Goal: Transaction & Acquisition: Book appointment/travel/reservation

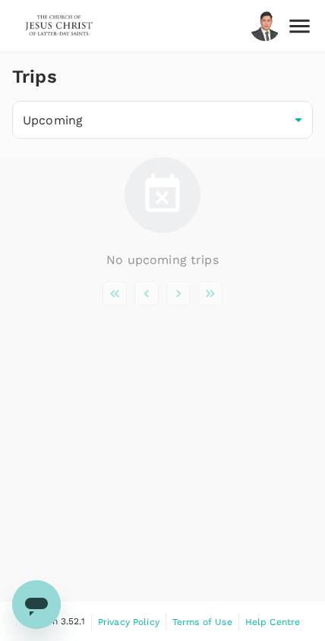
click at [312, 22] on icon at bounding box center [299, 26] width 27 height 27
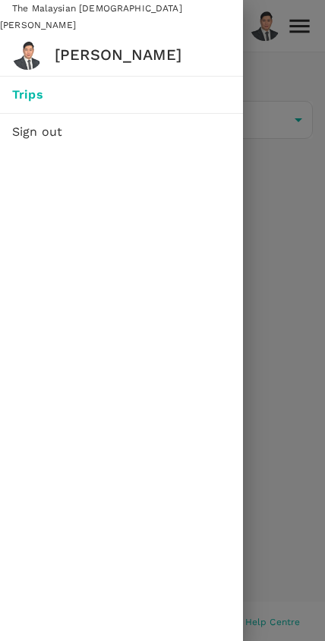
click at [101, 93] on span "Trips" at bounding box center [121, 95] width 219 height 18
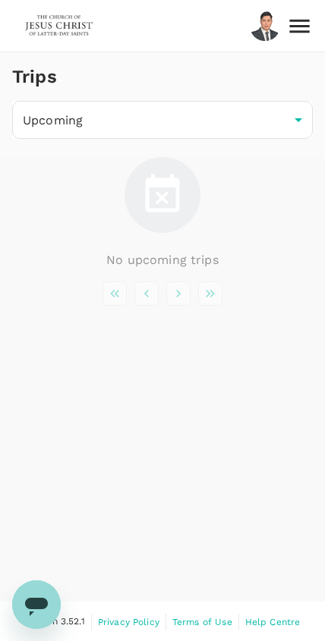
click at [48, 80] on h1 "Trips" at bounding box center [34, 76] width 45 height 49
click at [277, 121] on body "Trips Upcoming /trips/upcoming ​ No upcoming trips Version 3.52.1 Privacy Polic…" at bounding box center [162, 321] width 325 height 643
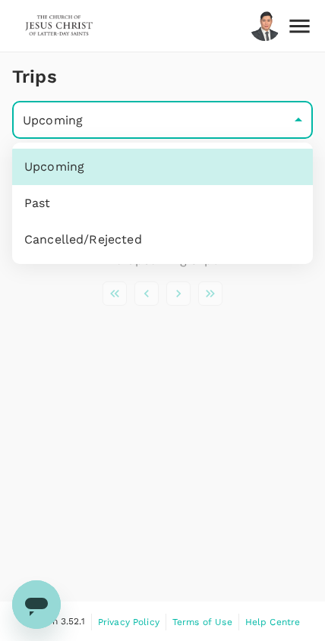
click at [185, 323] on div at bounding box center [162, 320] width 325 height 641
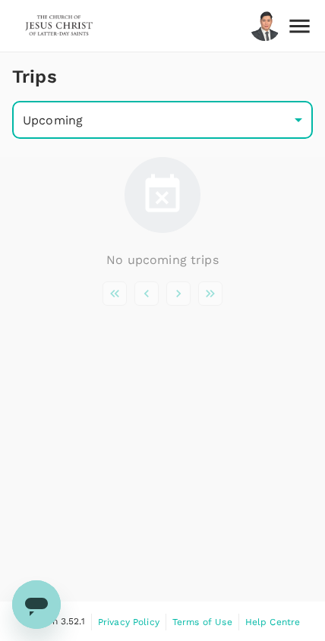
click at [61, 13] on img at bounding box center [59, 25] width 70 height 33
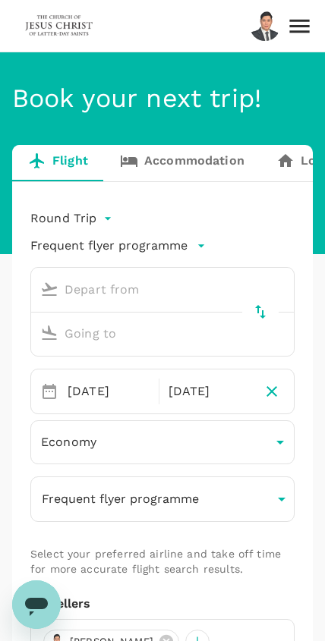
type input "Kuching Intl (KCH)"
type input "Kuala Lumpur Intl ([GEOGRAPHIC_DATA])"
type input "Kuching Intl (KCH)"
type input "Kuala Lumpur Intl ([GEOGRAPHIC_DATA])"
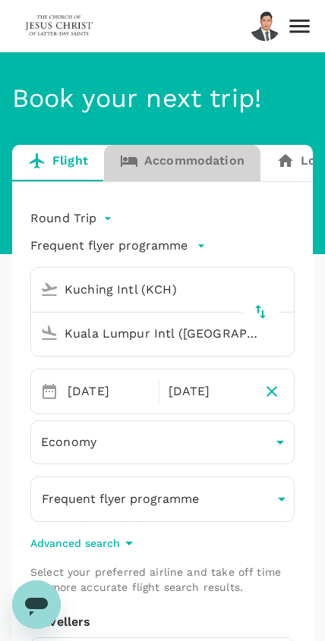
click at [216, 168] on link "Accommodation" at bounding box center [182, 163] width 156 height 36
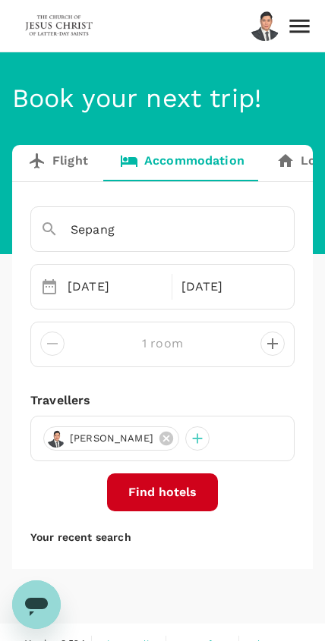
type input "Sepang"
click at [62, 152] on link "Flight" at bounding box center [58, 163] width 92 height 36
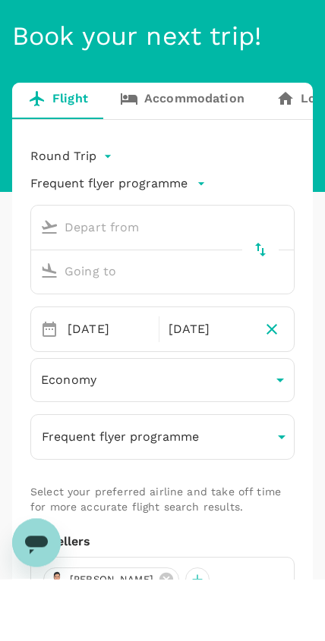
type input "Kuching Intl (KCH)"
type input "Kuala Lumpur Intl ([GEOGRAPHIC_DATA])"
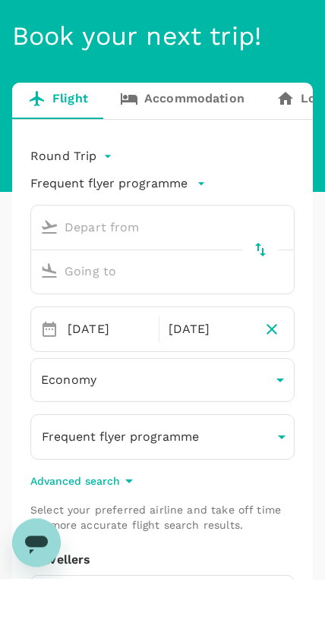
type input "Kuching Intl (KCH)"
type input "Kuala Lumpur Intl ([GEOGRAPHIC_DATA])"
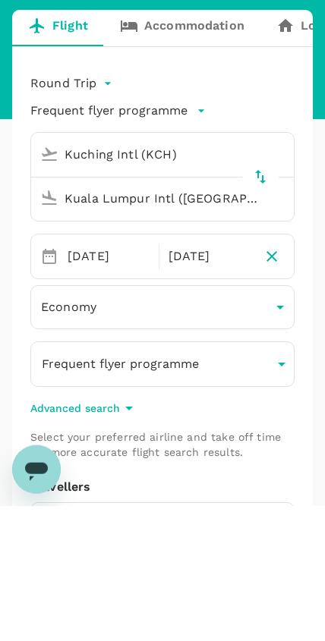
scroll to position [135, 0]
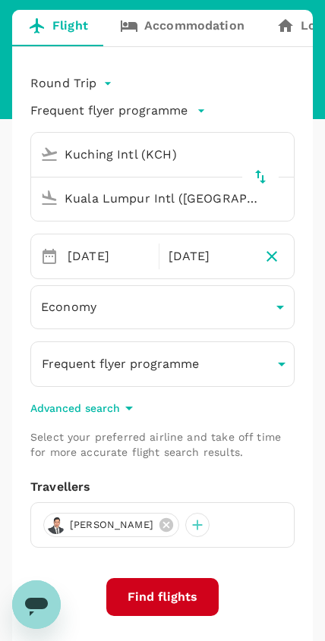
click at [255, 359] on button "Frequent flyer programme" at bounding box center [162, 365] width 264 height 46
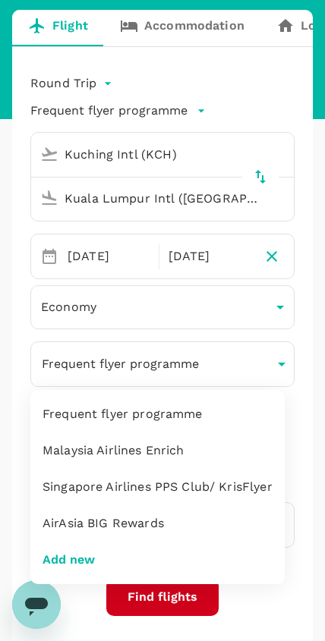
click at [244, 448] on li "Malaysia Airlines Enrich" at bounding box center [157, 451] width 254 height 36
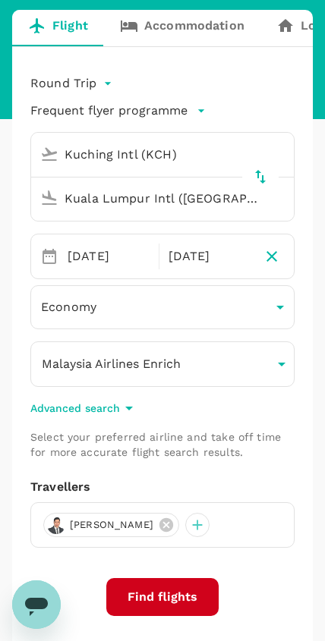
click at [189, 600] on button "Find flights" at bounding box center [162, 597] width 112 height 38
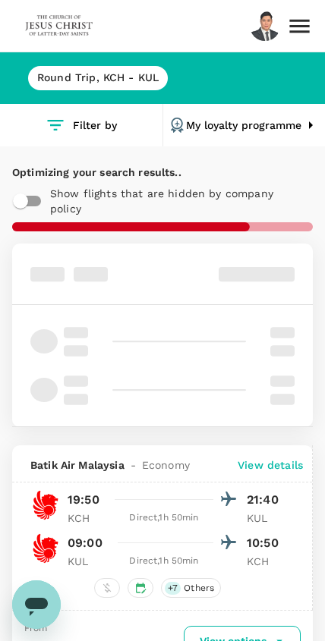
click at [281, 136] on button "My loyalty programme" at bounding box center [244, 125] width 162 height 43
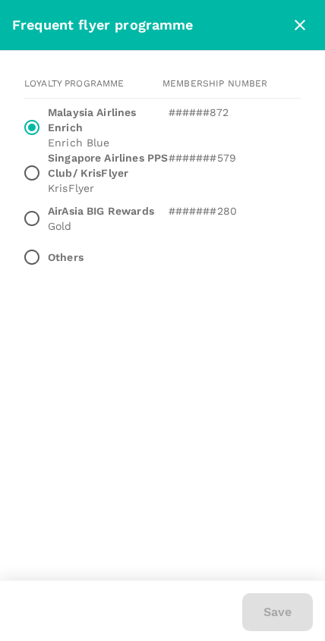
click at [307, 25] on icon "close" at bounding box center [300, 25] width 18 height 18
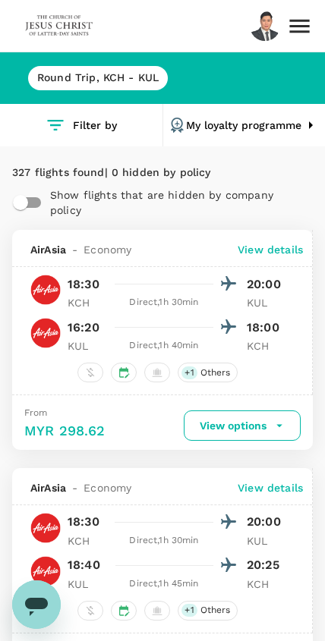
click at [148, 77] on h6 "Round Trip , KCH - KUL" at bounding box center [97, 78] width 121 height 17
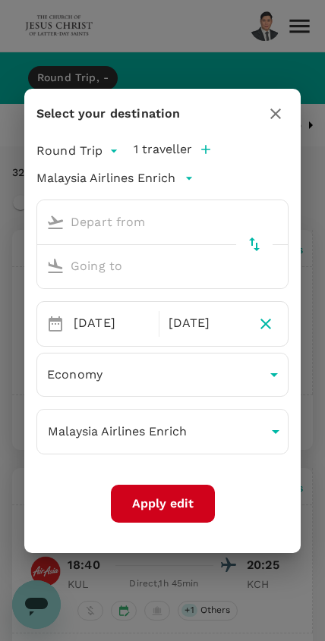
type input "Kuching Intl (KCH)"
type input "Kuala Lumpur Intl ([GEOGRAPHIC_DATA])"
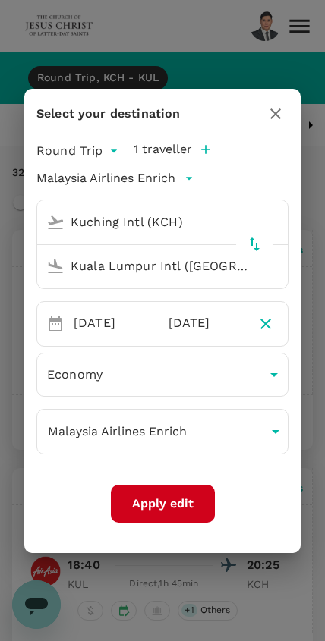
click at [277, 112] on icon "button" at bounding box center [275, 114] width 11 height 11
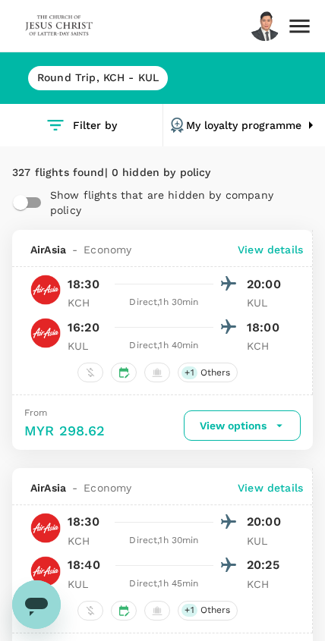
click at [309, 20] on icon at bounding box center [299, 26] width 20 height 14
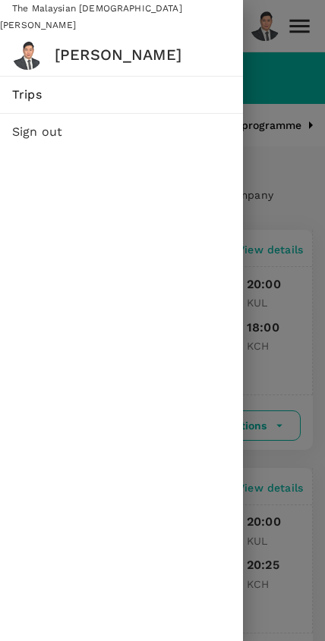
click at [112, 94] on span "Trips" at bounding box center [121, 95] width 219 height 18
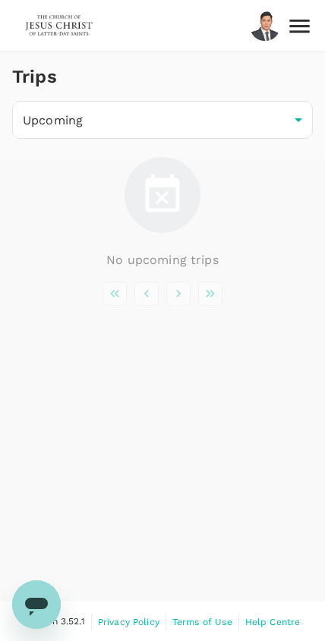
click at [301, 36] on icon at bounding box center [299, 26] width 27 height 27
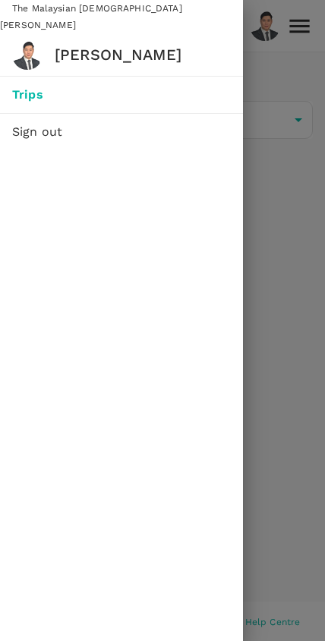
click at [273, 206] on div at bounding box center [162, 320] width 325 height 641
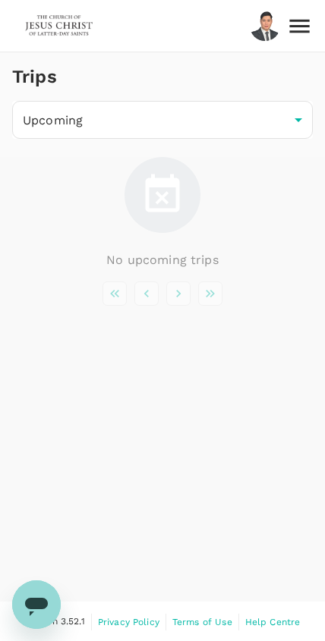
click at [68, 27] on img at bounding box center [59, 25] width 70 height 33
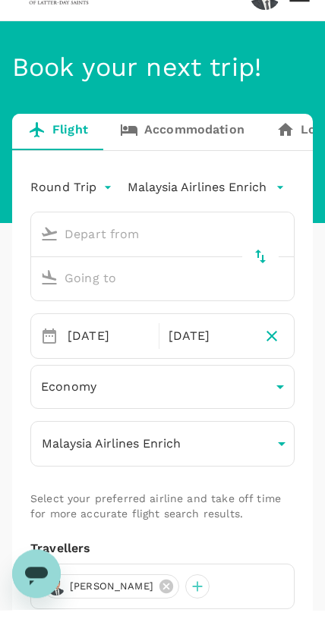
type input "Kuching Intl (KCH)"
type input "Kuala Lumpur Intl ([GEOGRAPHIC_DATA])"
type input "Kuching Intl (KCH)"
type input "Kuala Lumpur Intl ([GEOGRAPHIC_DATA])"
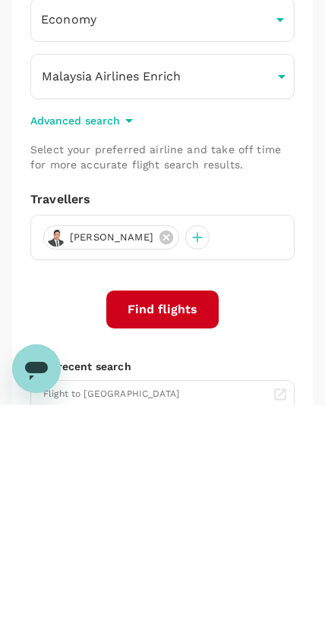
click at [191, 527] on button "Find flights" at bounding box center [162, 546] width 112 height 38
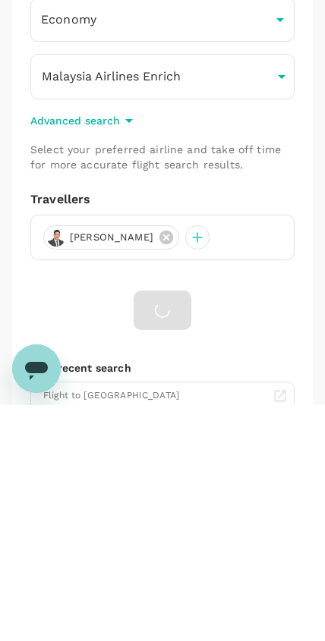
scroll to position [399, 0]
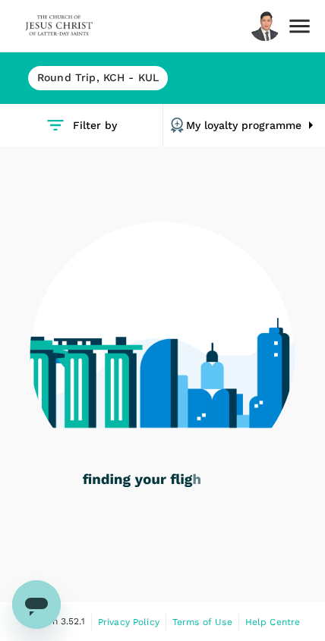
click at [102, 124] on button "Filter by" at bounding box center [81, 125] width 162 height 43
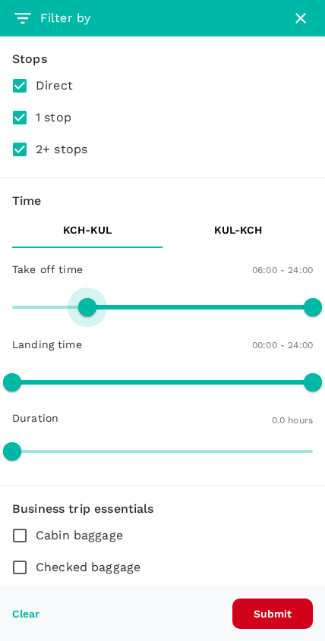
type input "570"
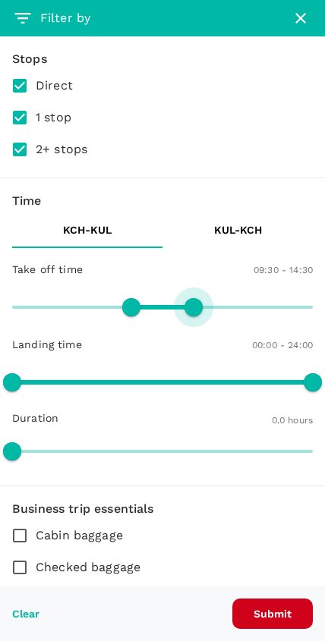
type input "840"
click at [282, 617] on button "Submit" at bounding box center [272, 614] width 80 height 30
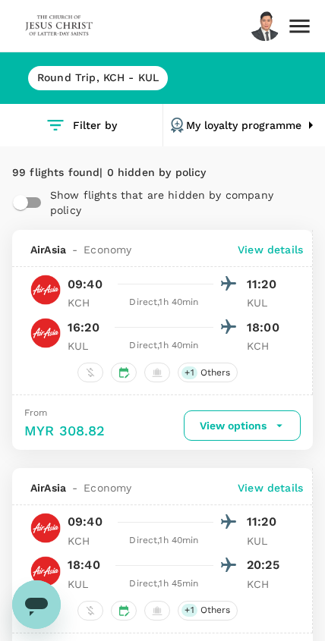
click at [299, 125] on button "My loyalty programme" at bounding box center [244, 125] width 162 height 43
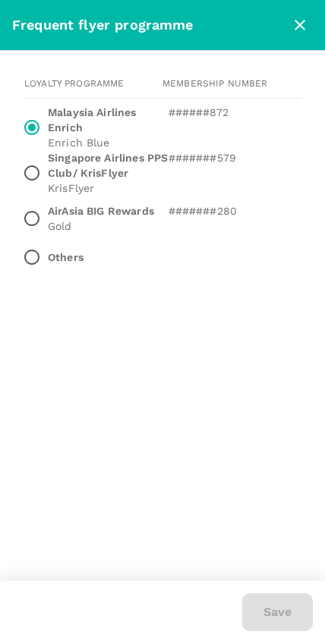
click at [43, 132] on input "Malaysia Airlines Enrich Enrich Blue ######872" at bounding box center [32, 128] width 32 height 32
click at [39, 130] on input "Malaysia Airlines Enrich Enrich Blue ######872" at bounding box center [32, 128] width 32 height 32
click at [291, 28] on icon "close" at bounding box center [300, 25] width 18 height 18
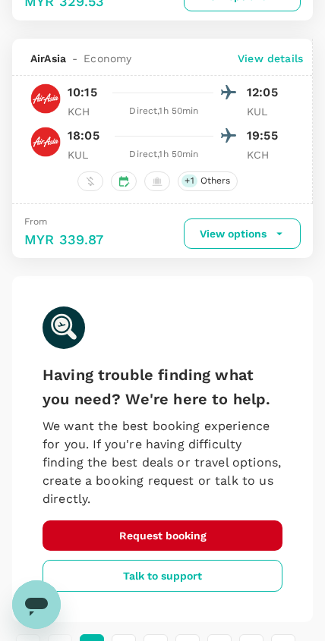
scroll to position [4795, 0]
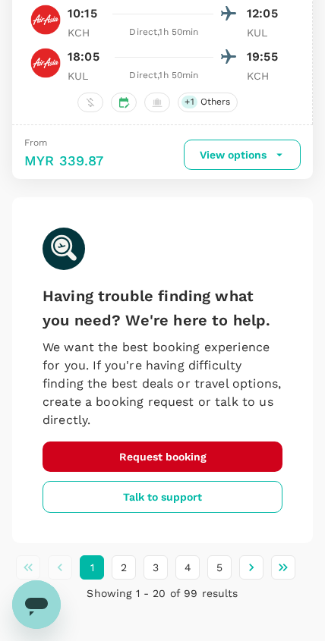
click at [131, 556] on button "2" at bounding box center [124, 568] width 24 height 24
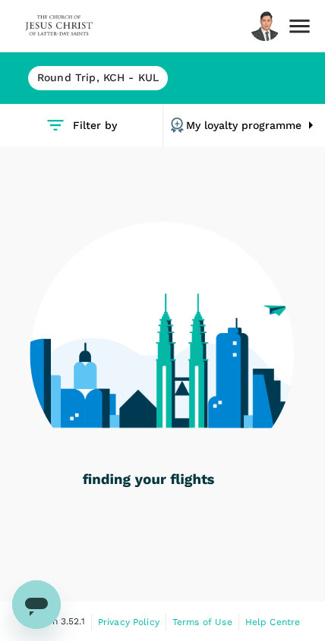
click at [91, 127] on button "Filter by" at bounding box center [81, 125] width 162 height 43
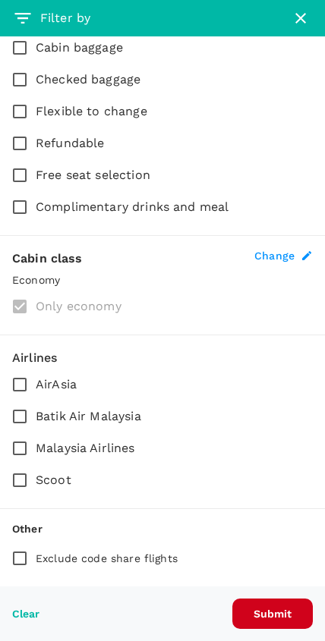
scroll to position [488, 0]
click at [117, 451] on span "Malaysia Airlines" at bounding box center [85, 449] width 99 height 18
click at [36, 451] on input "Malaysia Airlines" at bounding box center [20, 449] width 32 height 32
checkbox input "true"
click at [282, 625] on button "Submit" at bounding box center [272, 614] width 80 height 30
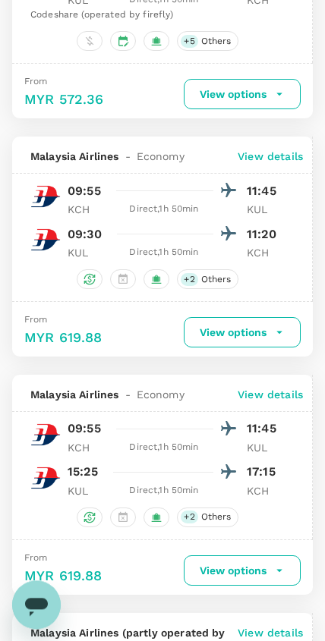
scroll to position [849, 0]
